Goal: Navigation & Orientation: Find specific page/section

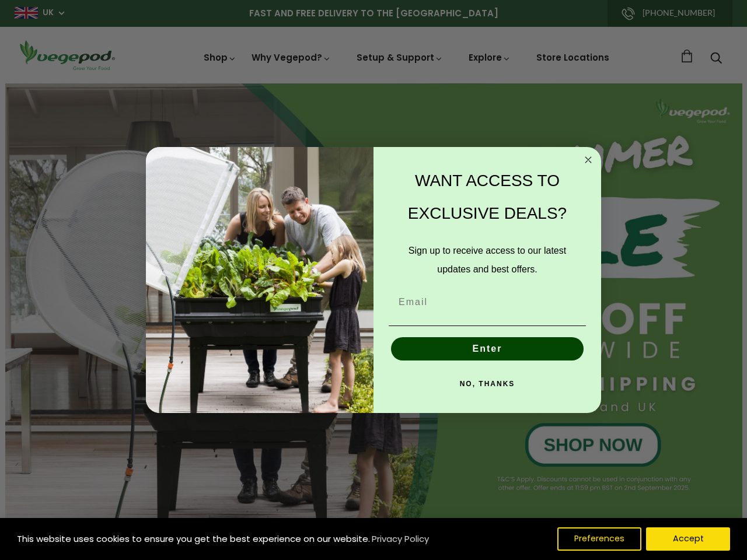
scroll to position [0, 177]
click at [373, 280] on div "WANT ACCESS TO EXCLUSIVE DEALS? Sign up to receive access to our latest updates…" at bounding box center [481, 280] width 216 height 243
click at [588, 160] on icon "Close dialog" at bounding box center [588, 160] width 6 height 6
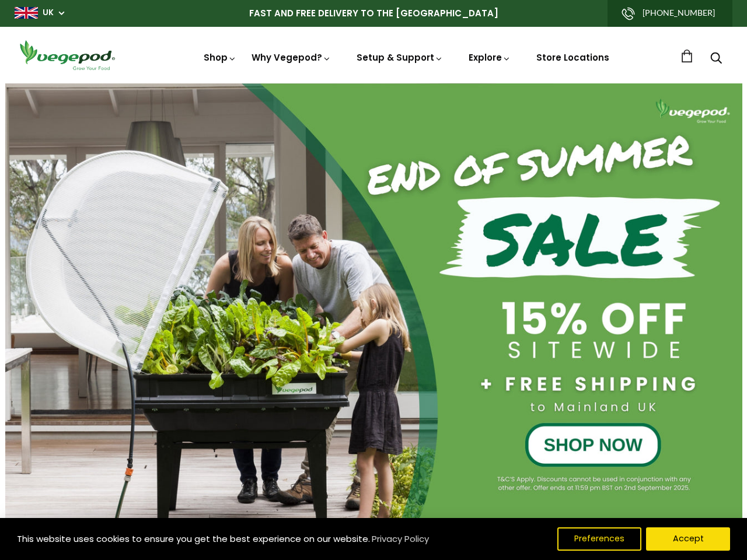
click at [487, 364] on button "Enter" at bounding box center [487, 375] width 193 height 23
click at [487, 384] on button "Enter" at bounding box center [487, 375] width 193 height 23
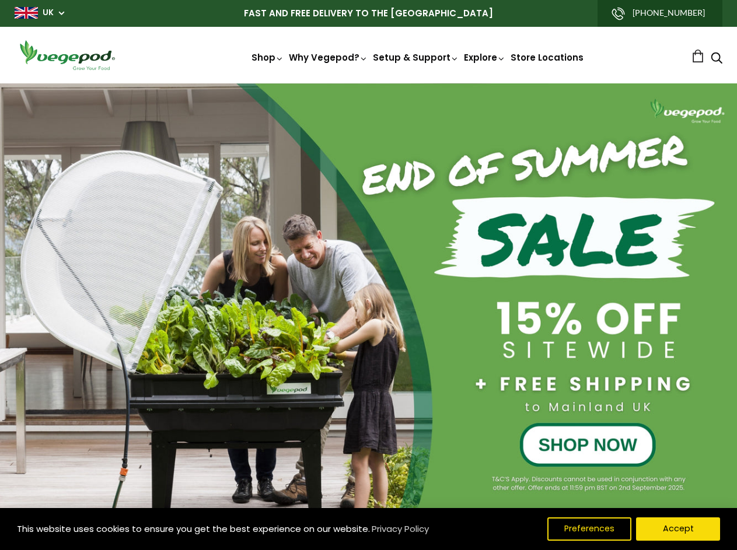
scroll to position [0, 523]
